Goal: Information Seeking & Learning: Learn about a topic

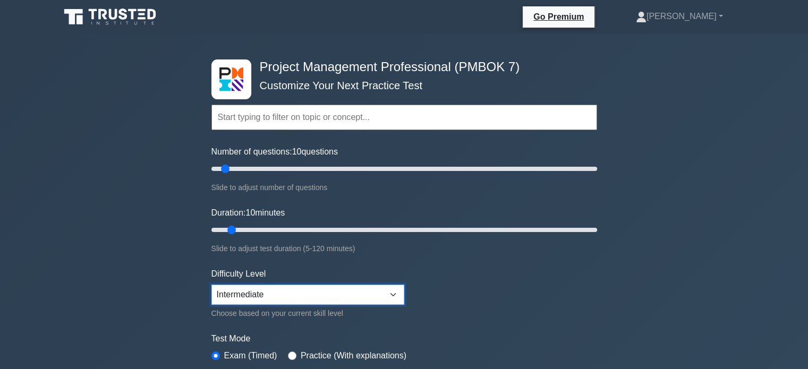
click at [289, 293] on select "Beginner Intermediate Expert" at bounding box center [307, 295] width 193 height 20
click at [289, 290] on select "Beginner Intermediate Expert" at bounding box center [307, 295] width 193 height 20
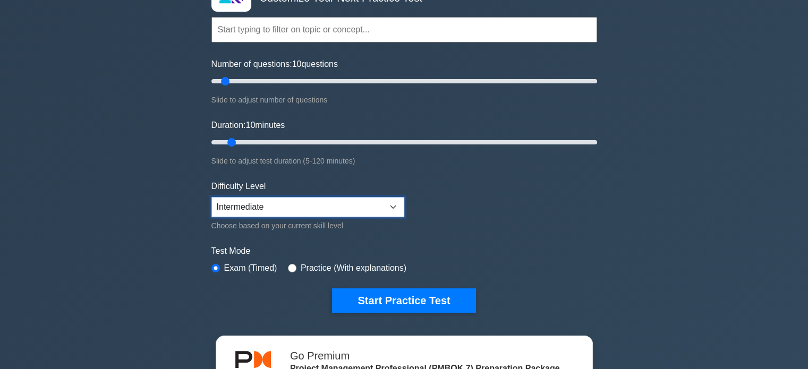
scroll to position [106, 0]
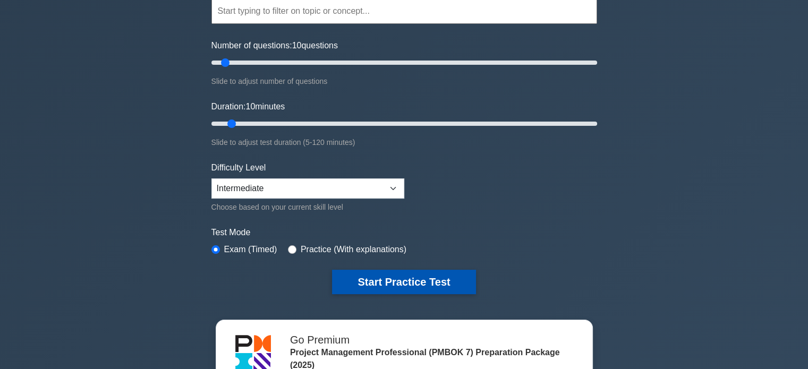
click at [363, 280] on button "Start Practice Test" at bounding box center [403, 282] width 143 height 24
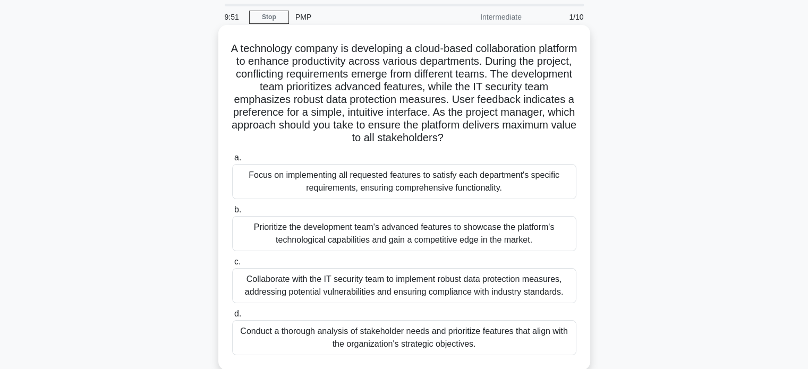
scroll to position [53, 0]
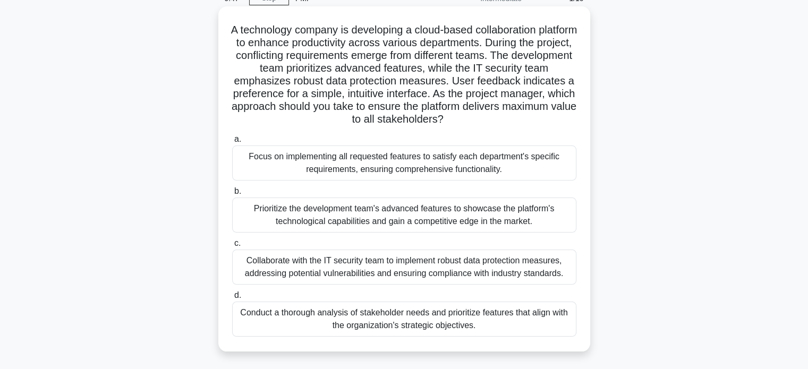
drag, startPoint x: 248, startPoint y: 29, endPoint x: 534, endPoint y: 333, distance: 417.5
click at [534, 333] on div "A technology company is developing a cloud-based collaboration platform to enha…" at bounding box center [404, 179] width 363 height 337
copy div "A technology company is developing a cloud-based collaboration platform to enha…"
